Goal: Task Accomplishment & Management: Use online tool/utility

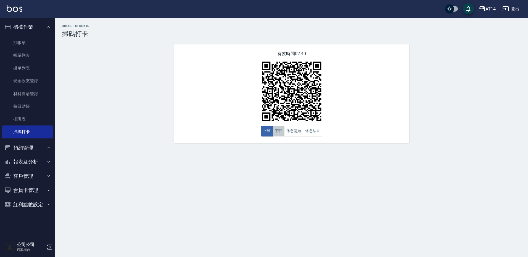
click at [283, 129] on button "下班" at bounding box center [278, 131] width 12 height 11
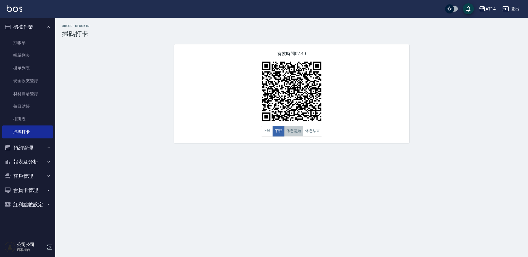
click at [301, 131] on button "休息開始" at bounding box center [293, 131] width 19 height 11
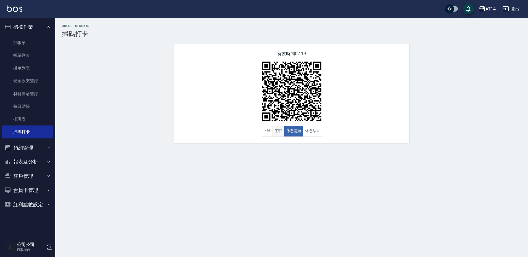
click at [280, 135] on button "下班" at bounding box center [278, 131] width 12 height 11
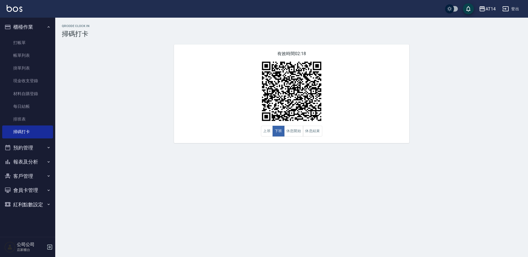
click at [302, 140] on div "有效時間 02:18 上班 下班 休息開始 休息結束" at bounding box center [291, 93] width 235 height 99
click at [287, 128] on button "休息開始" at bounding box center [293, 131] width 19 height 11
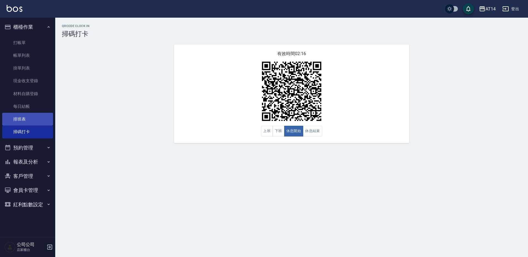
click at [29, 115] on link "排班表" at bounding box center [27, 119] width 51 height 13
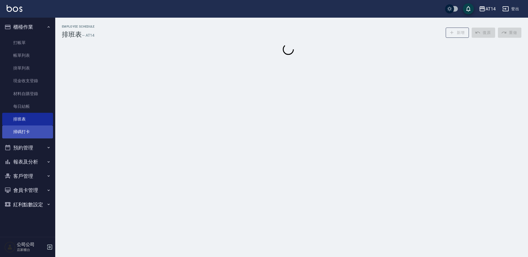
click at [27, 127] on link "掃碼打卡" at bounding box center [27, 132] width 51 height 13
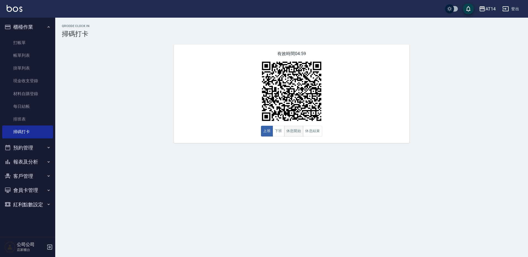
click at [289, 130] on button "休息開始" at bounding box center [293, 131] width 19 height 11
